Goal: Information Seeking & Learning: Check status

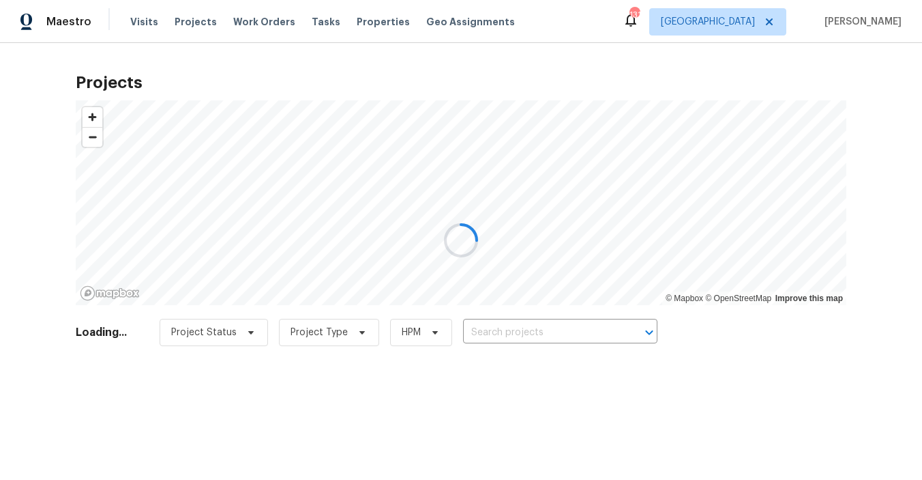
click at [201, 23] on div at bounding box center [461, 240] width 922 height 480
click at [196, 24] on div at bounding box center [461, 240] width 922 height 480
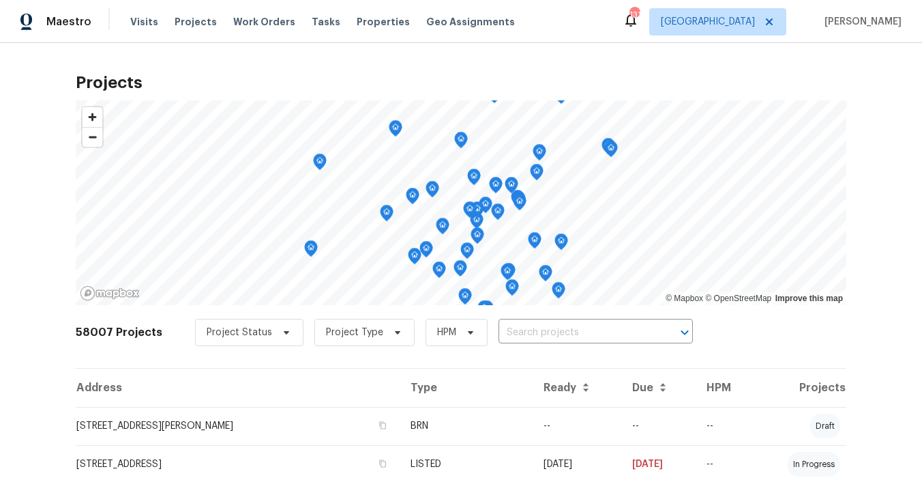
click at [196, 24] on span "Projects" at bounding box center [196, 22] width 42 height 14
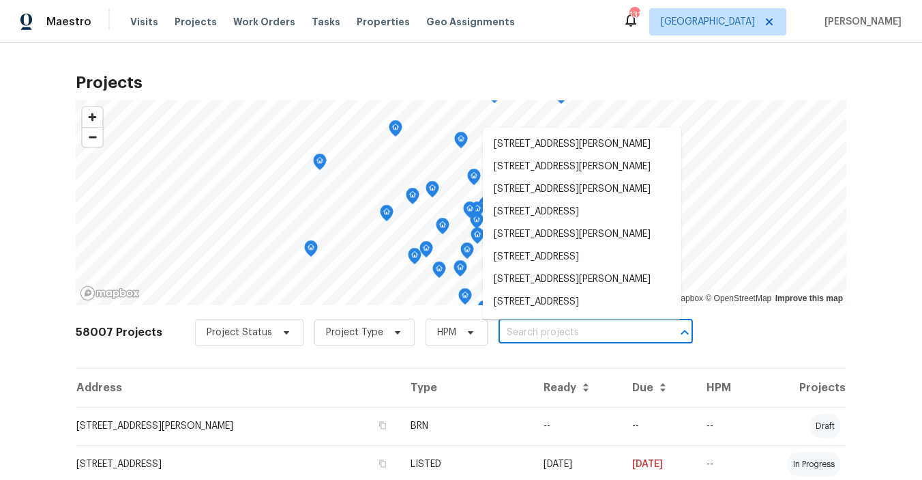
click at [516, 330] on input "text" at bounding box center [577, 332] width 156 height 21
paste input "[STREET_ADDRESS][PERSON_NAME]"
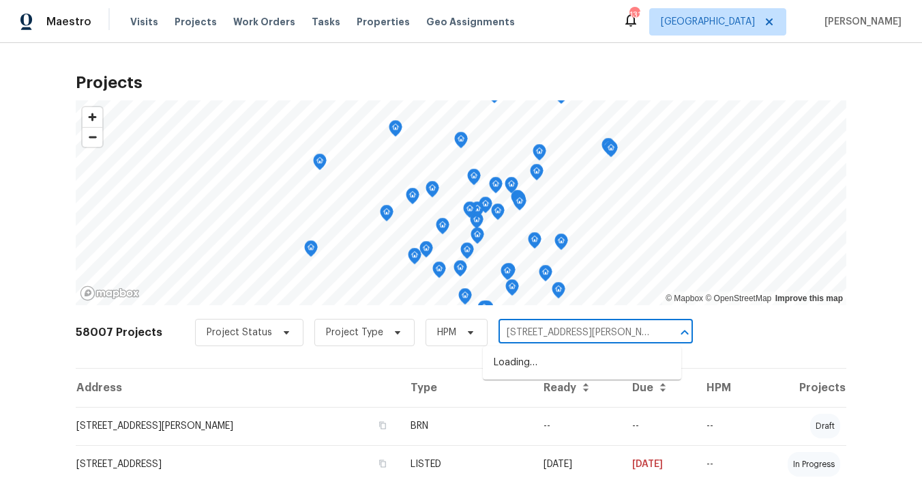
scroll to position [0, 164]
paste input "[STREET_ADDRESS][PERSON_NAME]"
type input "[STREET_ADDRESS][PERSON_NAME]"
click at [587, 366] on li "[STREET_ADDRESS][PERSON_NAME]" at bounding box center [582, 362] width 199 height 23
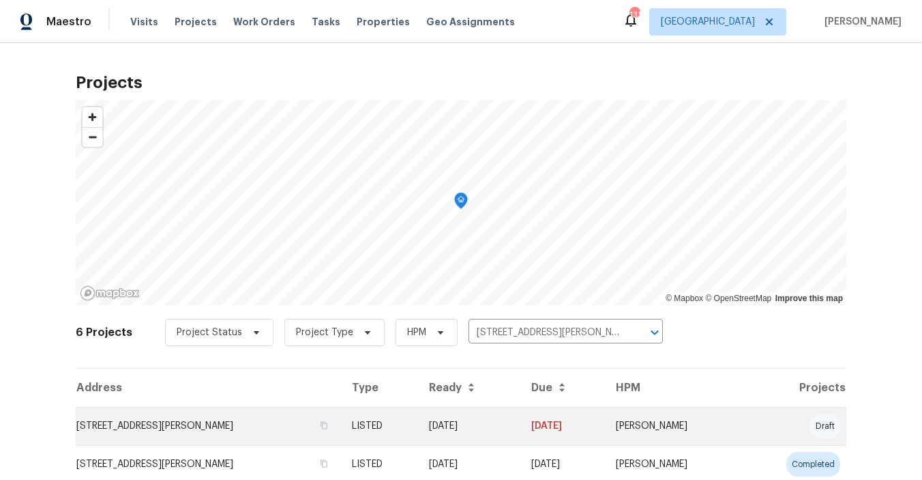
click at [126, 428] on td "[STREET_ADDRESS][PERSON_NAME]" at bounding box center [208, 426] width 265 height 38
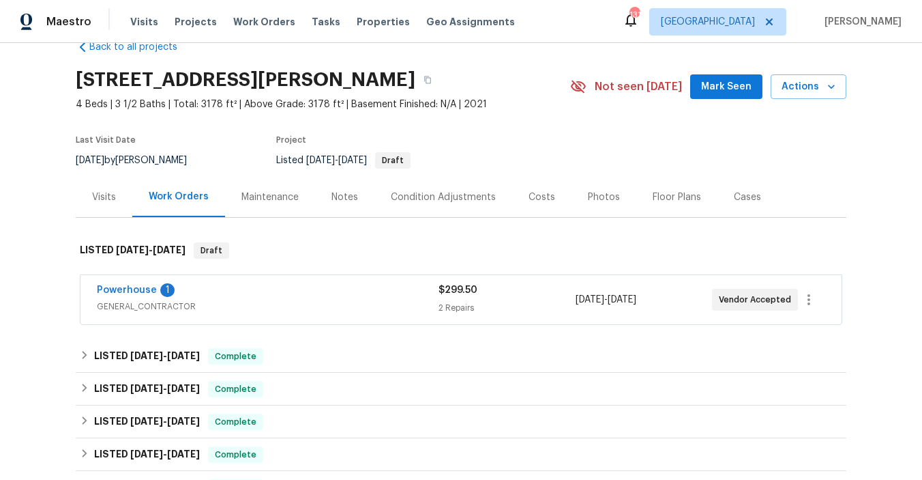
scroll to position [34, 0]
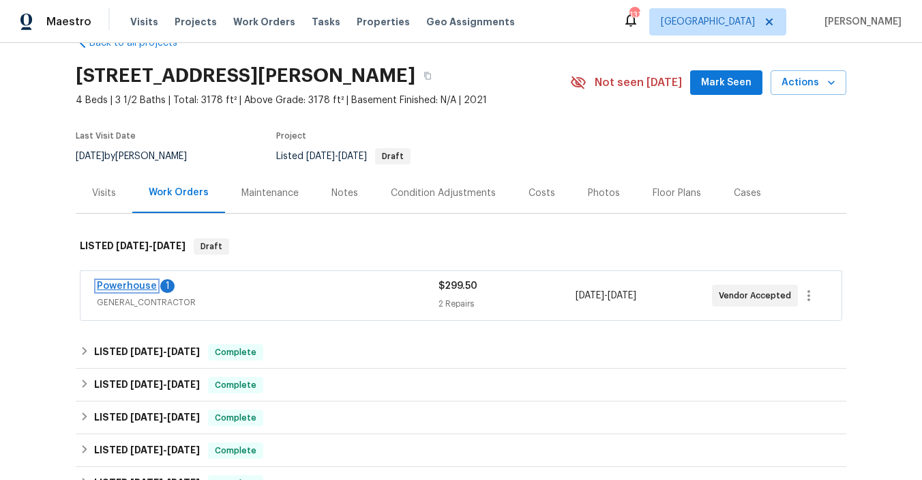
click at [126, 287] on link "Powerhouse" at bounding box center [127, 286] width 60 height 10
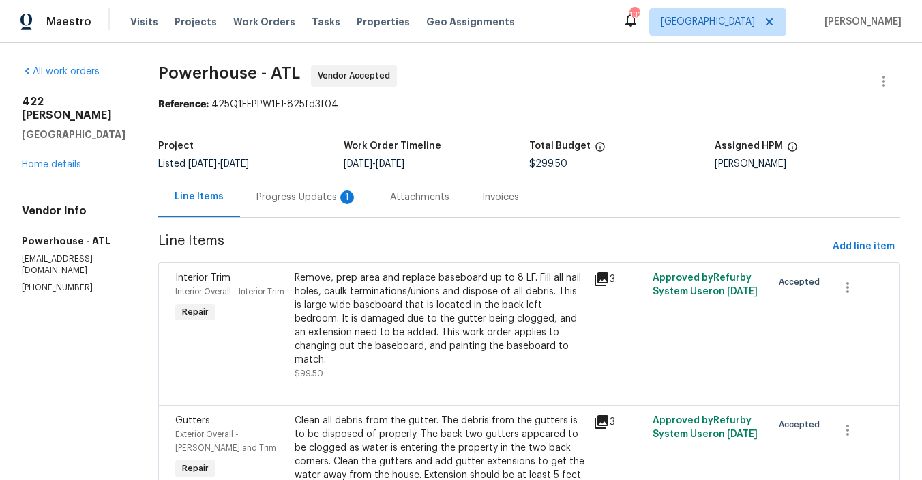
click at [349, 198] on div "Progress Updates 1" at bounding box center [307, 197] width 101 height 14
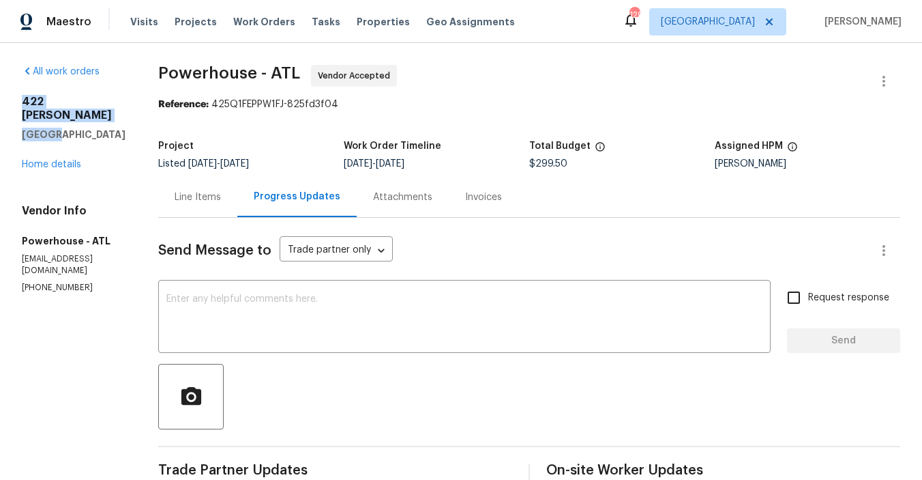
drag, startPoint x: 23, startPoint y: 102, endPoint x: 55, endPoint y: 127, distance: 40.8
click at [55, 127] on div "[STREET_ADDRESS][PERSON_NAME]" at bounding box center [74, 118] width 104 height 46
copy div "422 [PERSON_NAME] Canton"
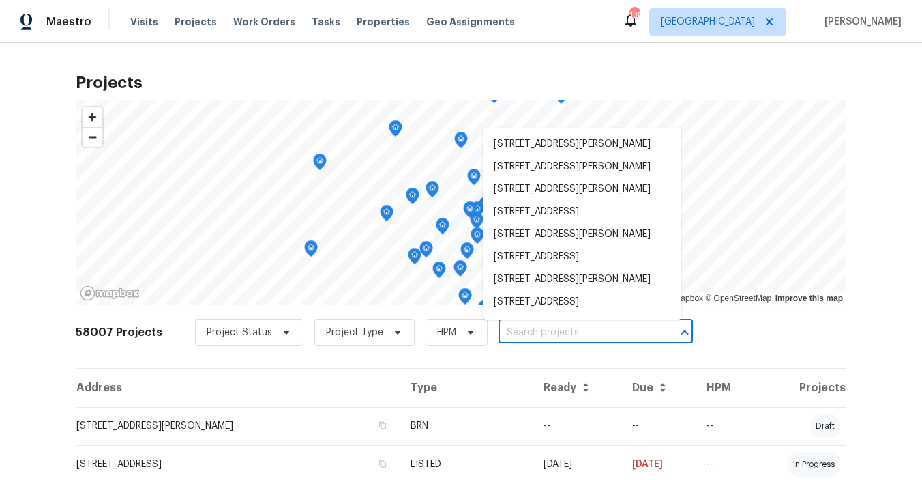
click at [515, 329] on input "text" at bounding box center [577, 332] width 156 height 21
paste input "[STREET_ADDRESS]"
type input "[STREET_ADDRESS]"
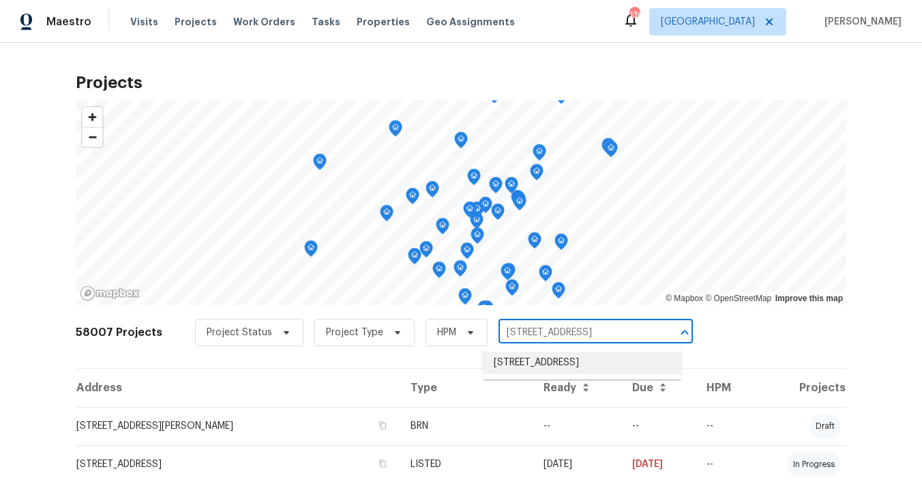
click at [521, 361] on li "[STREET_ADDRESS]" at bounding box center [582, 362] width 199 height 23
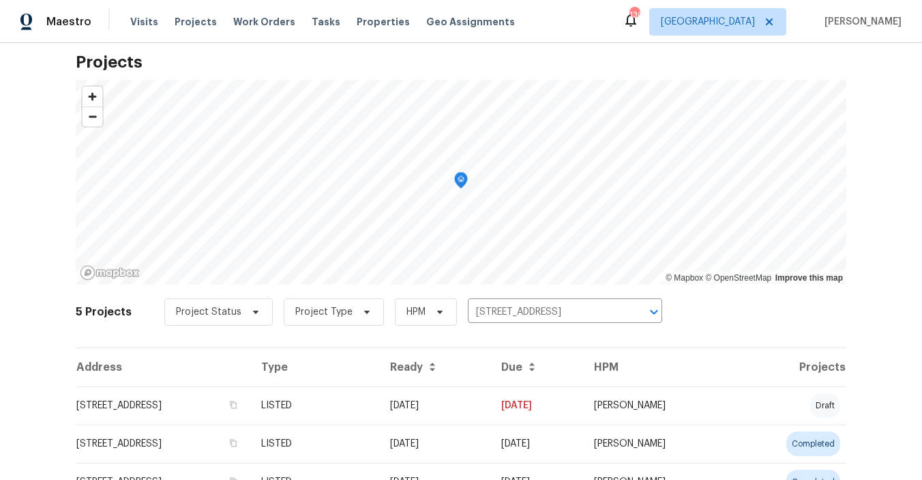
scroll to position [23, 0]
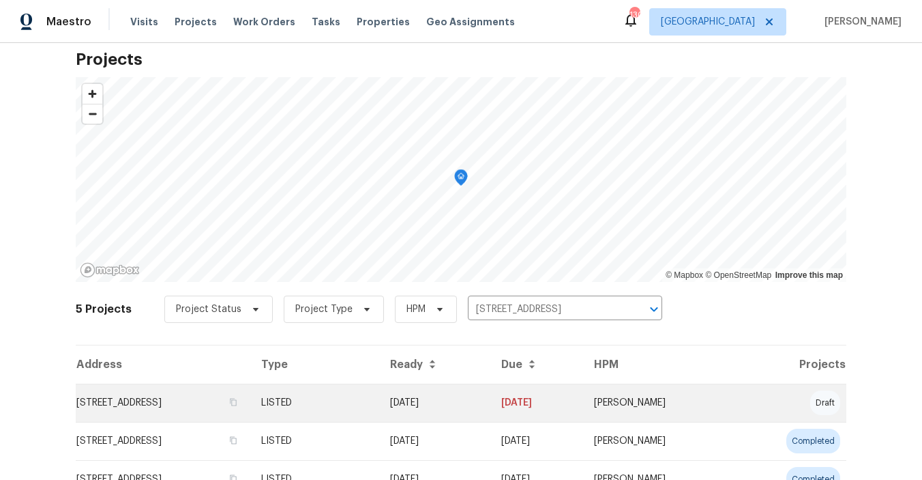
click at [162, 402] on td "[STREET_ADDRESS]" at bounding box center [163, 402] width 175 height 38
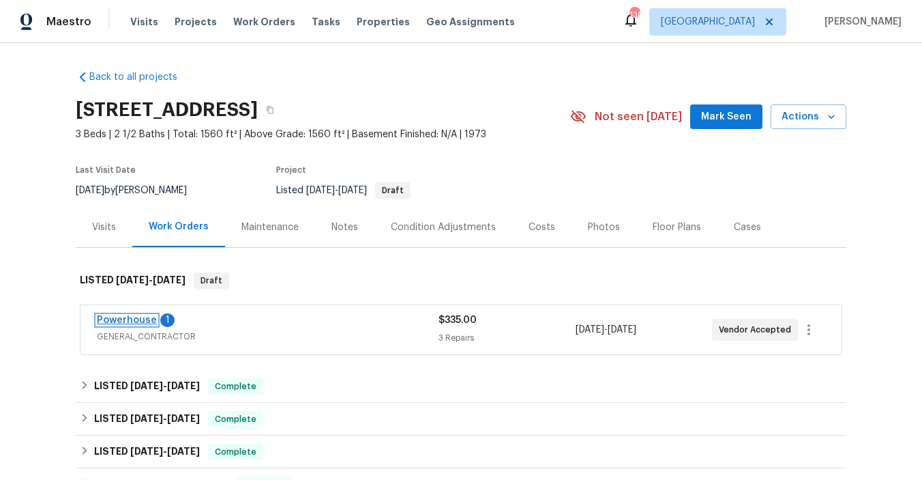
click at [121, 319] on link "Powerhouse" at bounding box center [127, 320] width 60 height 10
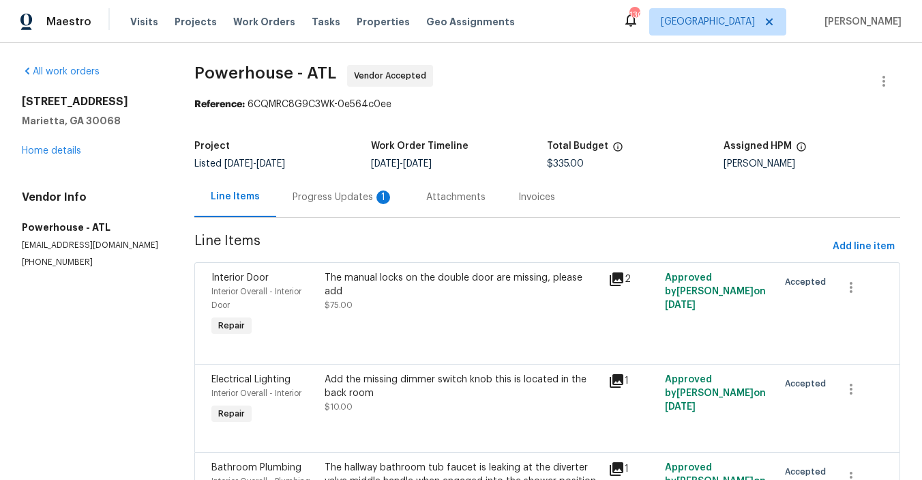
click at [338, 199] on div "Progress Updates 1" at bounding box center [343, 197] width 101 height 14
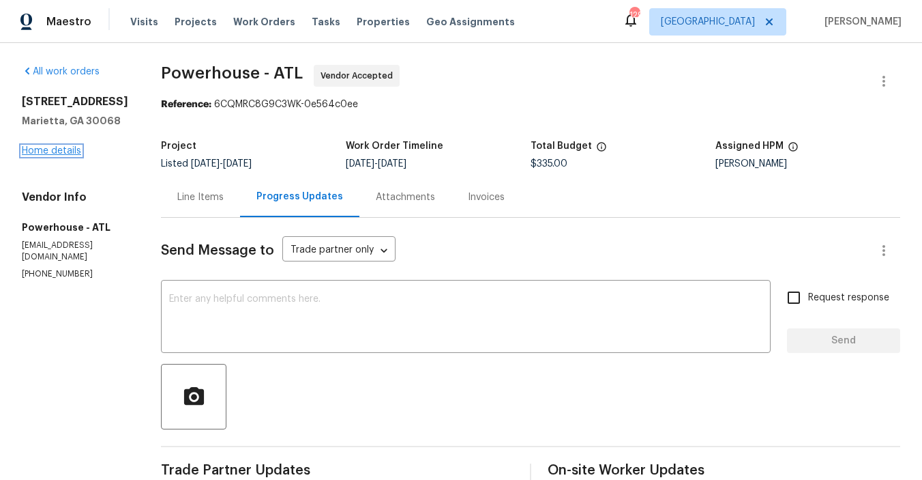
click at [46, 149] on link "Home details" at bounding box center [51, 151] width 59 height 10
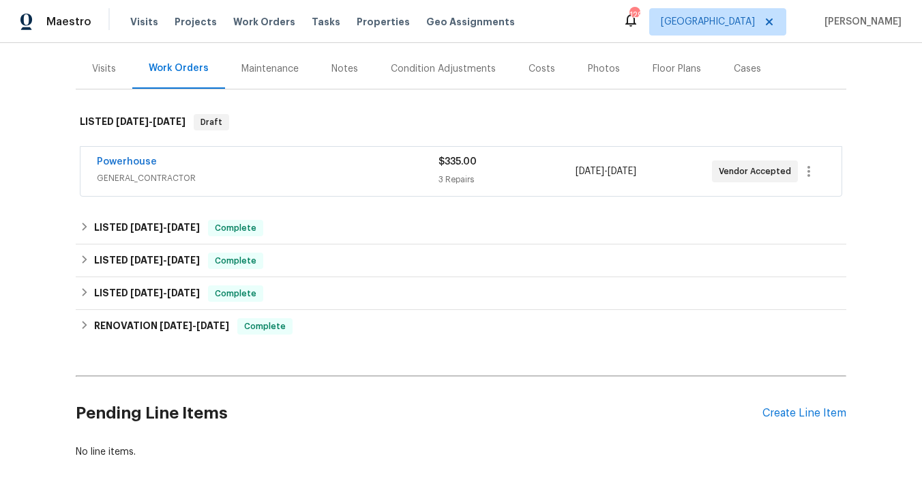
scroll to position [164, 0]
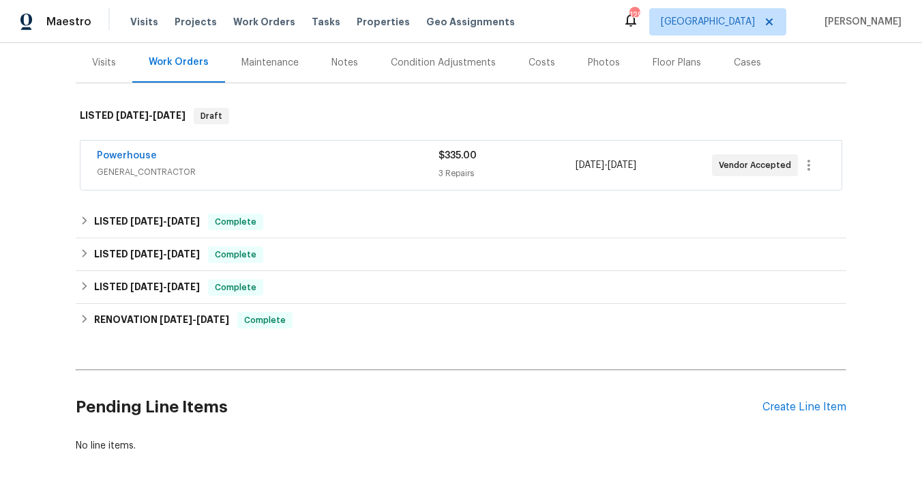
click at [142, 167] on span "GENERAL_CONTRACTOR" at bounding box center [268, 172] width 342 height 14
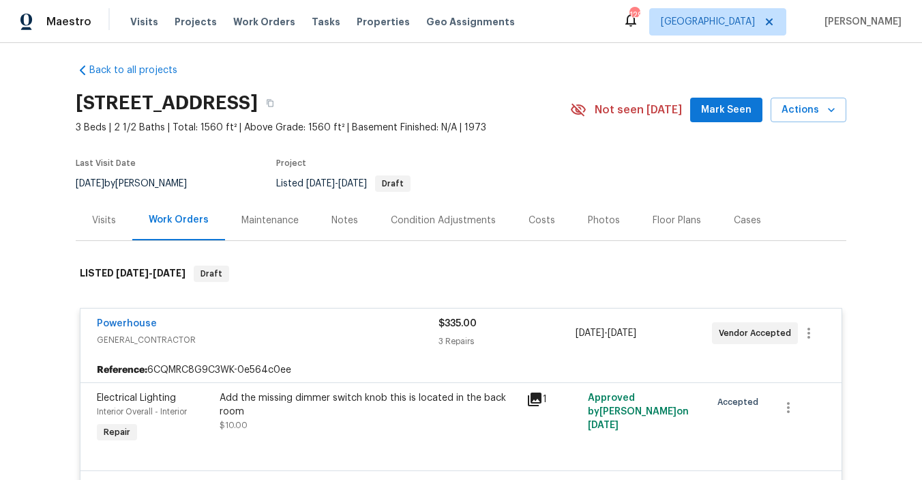
scroll to position [0, 0]
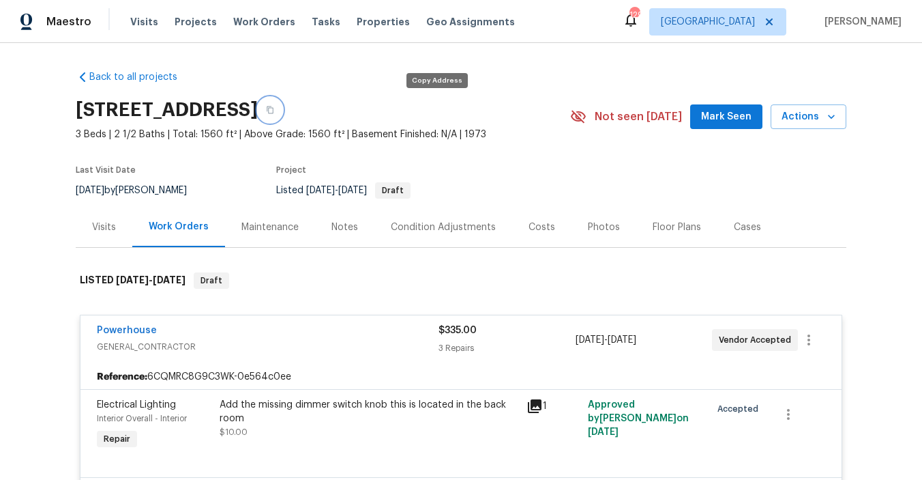
click at [274, 113] on icon "button" at bounding box center [270, 110] width 8 height 8
